Goal: Task Accomplishment & Management: Manage account settings

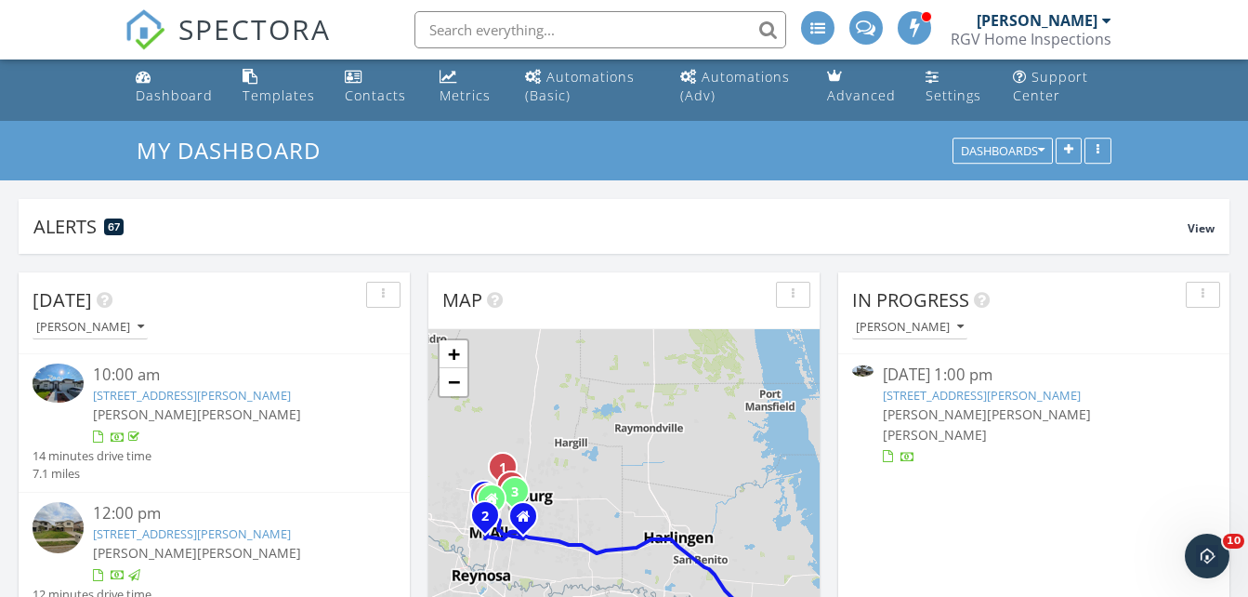
scroll to position [2, 0]
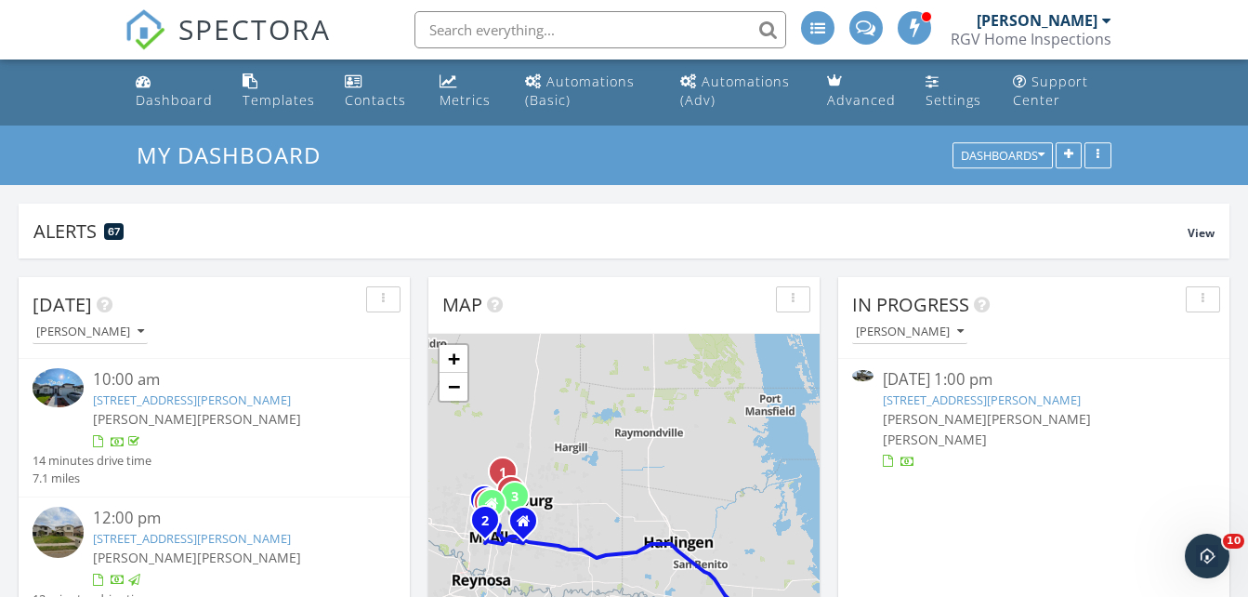
click at [1106, 36] on div "RGV Home Inspections" at bounding box center [1031, 39] width 161 height 19
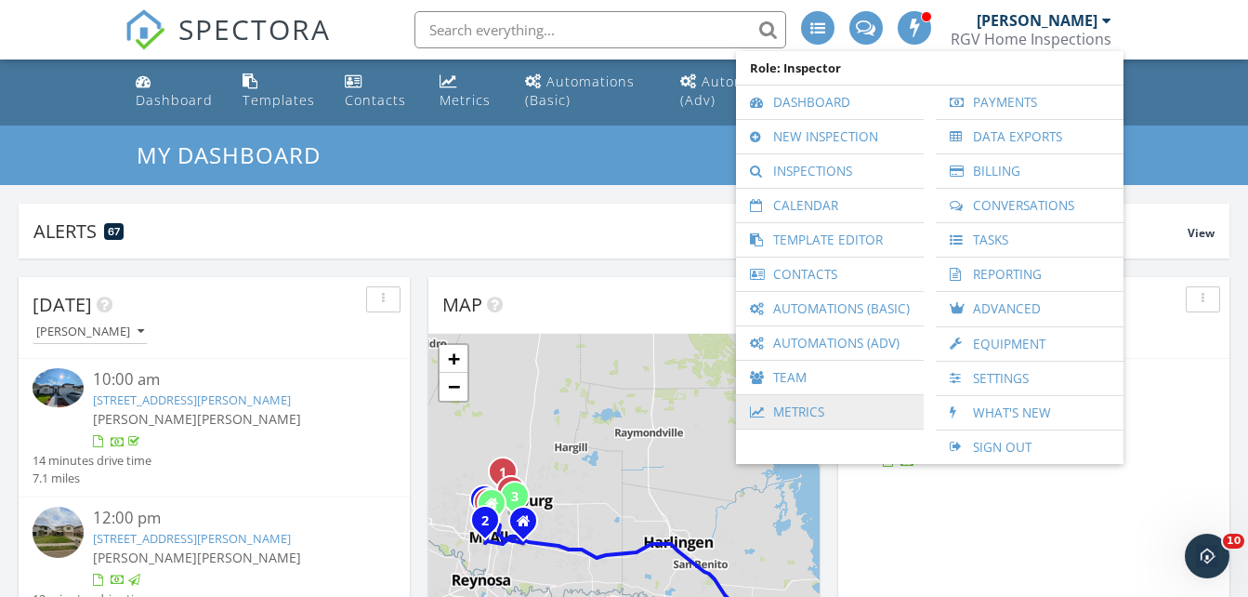
click at [837, 407] on link "Metrics" at bounding box center [829, 411] width 169 height 33
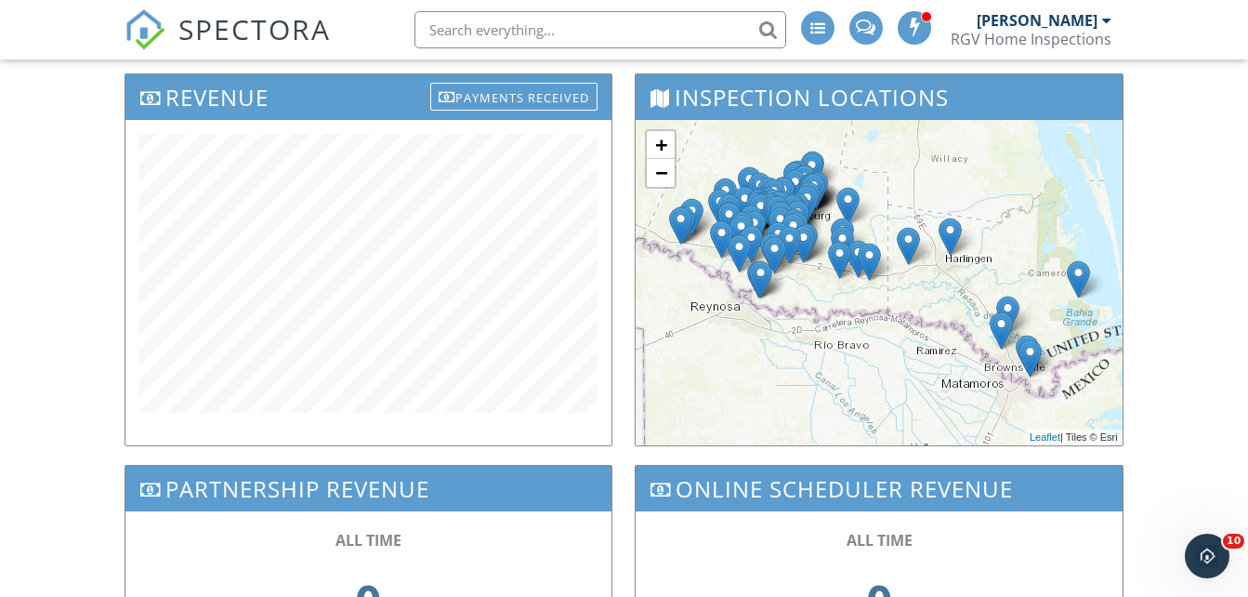
scroll to position [465, 0]
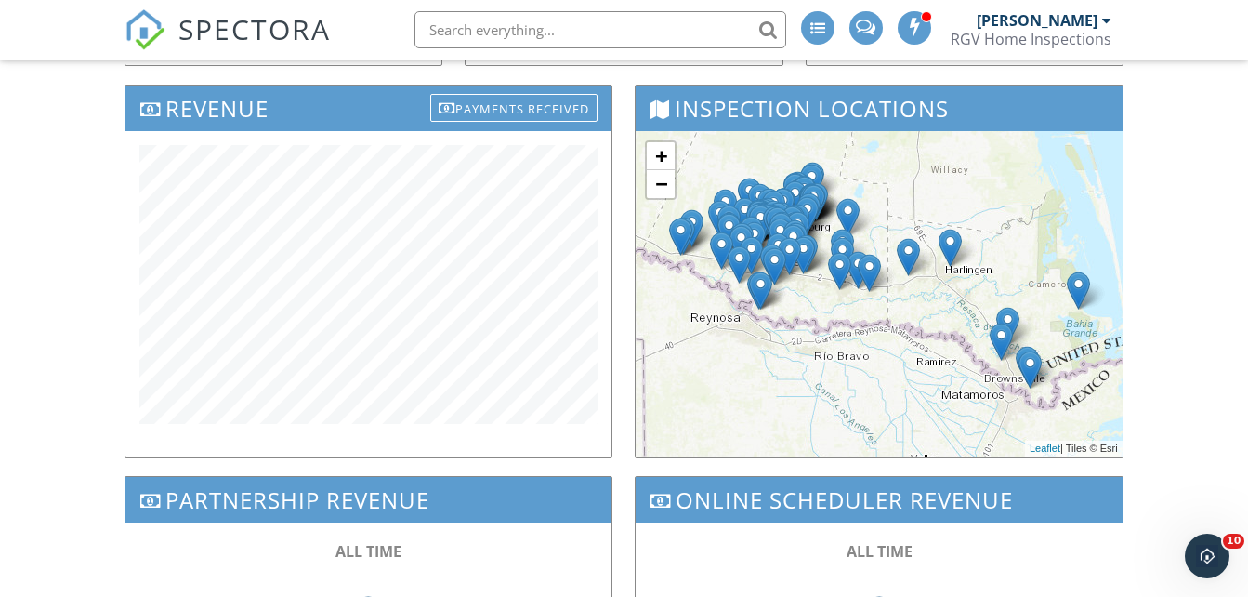
click at [239, 21] on span "SPECTORA" at bounding box center [254, 28] width 152 height 39
